Goal: Use online tool/utility

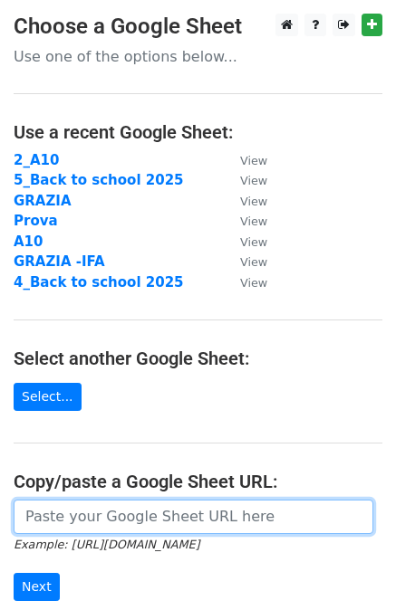
click at [64, 518] on input "url" at bounding box center [193, 517] width 359 height 34
paste input "[URL][DOMAIN_NAME]"
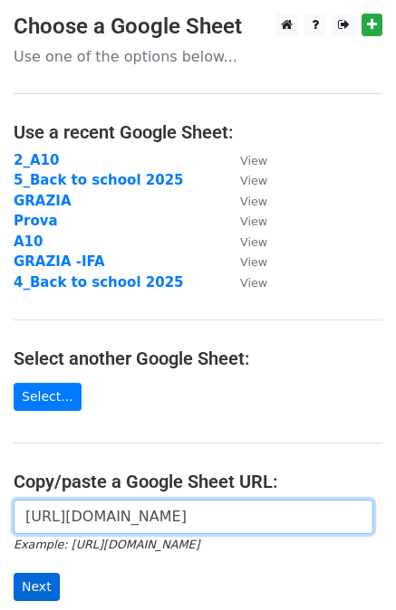
type input "[URL][DOMAIN_NAME]"
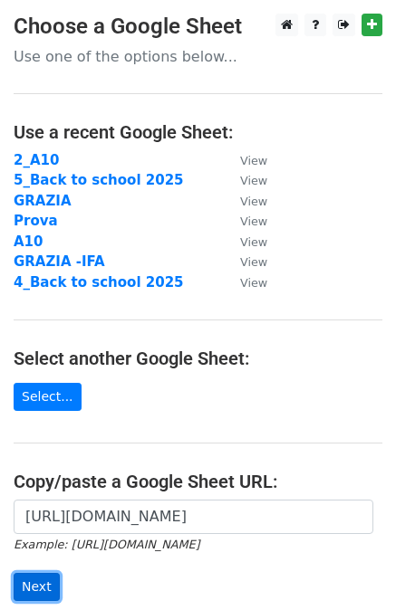
scroll to position [0, 0]
click at [43, 587] on input "Next" at bounding box center [37, 587] width 46 height 28
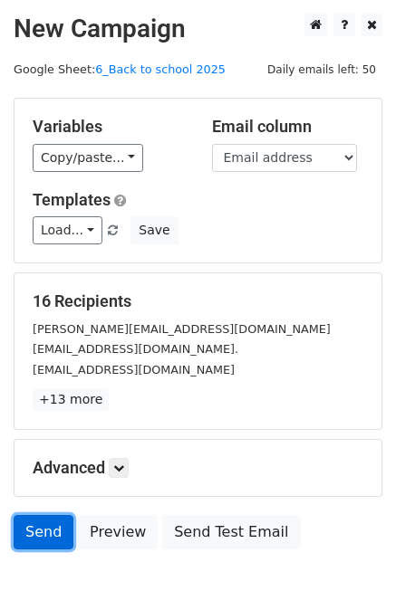
click at [34, 524] on link "Send" at bounding box center [44, 532] width 60 height 34
